Goal: Task Accomplishment & Management: Use online tool/utility

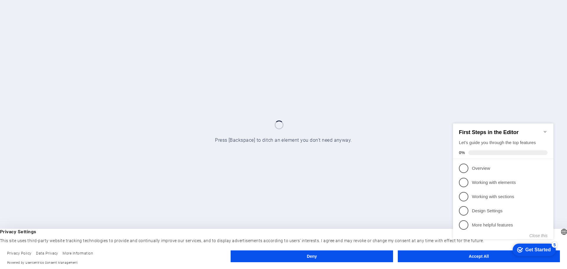
click at [543, 130] on h2 "First Steps in the Editor" at bounding box center [503, 132] width 89 height 6
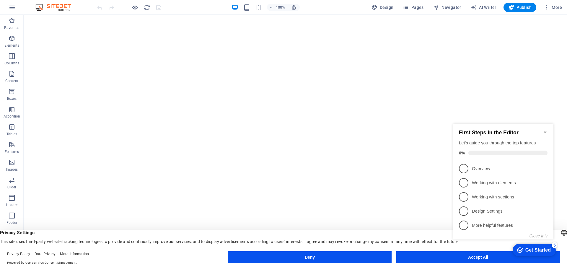
click at [544, 130] on icon "Minimize checklist" at bounding box center [545, 132] width 5 height 5
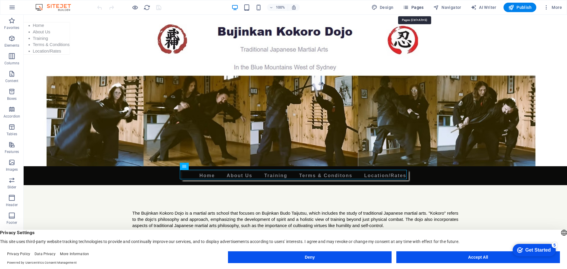
click at [419, 6] on span "Pages" at bounding box center [413, 7] width 21 height 6
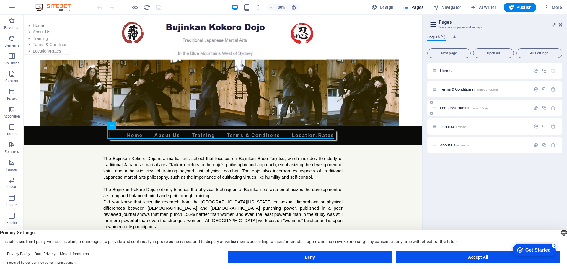
click at [453, 109] on span "Location/Rates /Location/Rates" at bounding box center [464, 108] width 48 height 4
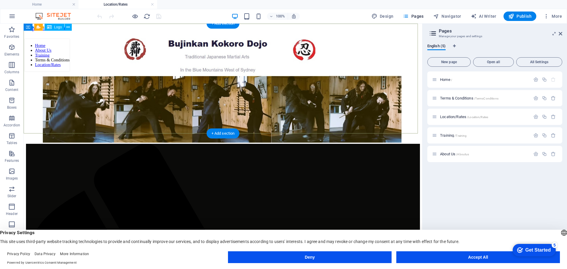
click at [375, 38] on div at bounding box center [223, 87] width 394 height 113
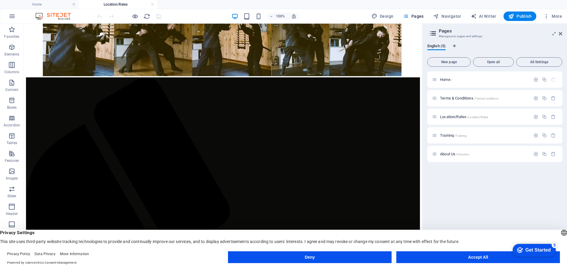
scroll to position [167, 0]
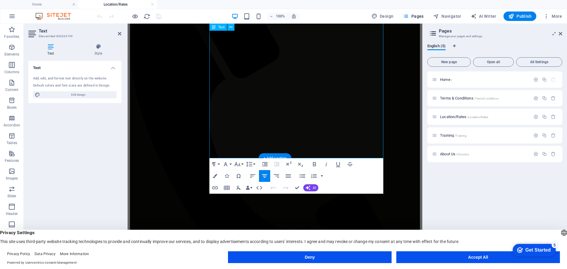
drag, startPoint x: 238, startPoint y: 118, endPoint x: 210, endPoint y: 116, distance: 28.2
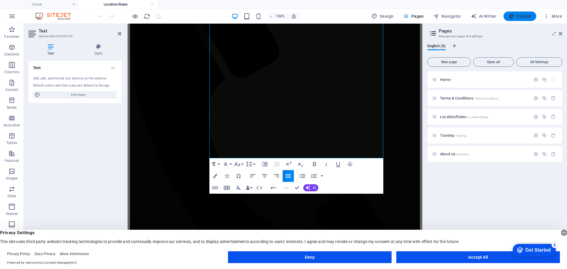
click at [520, 17] on span "Publish" at bounding box center [520, 16] width 23 height 6
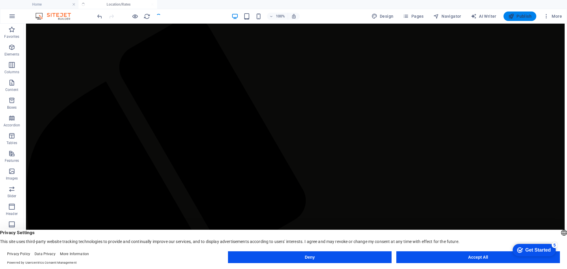
scroll to position [253, 0]
